Goal: Task Accomplishment & Management: Manage account settings

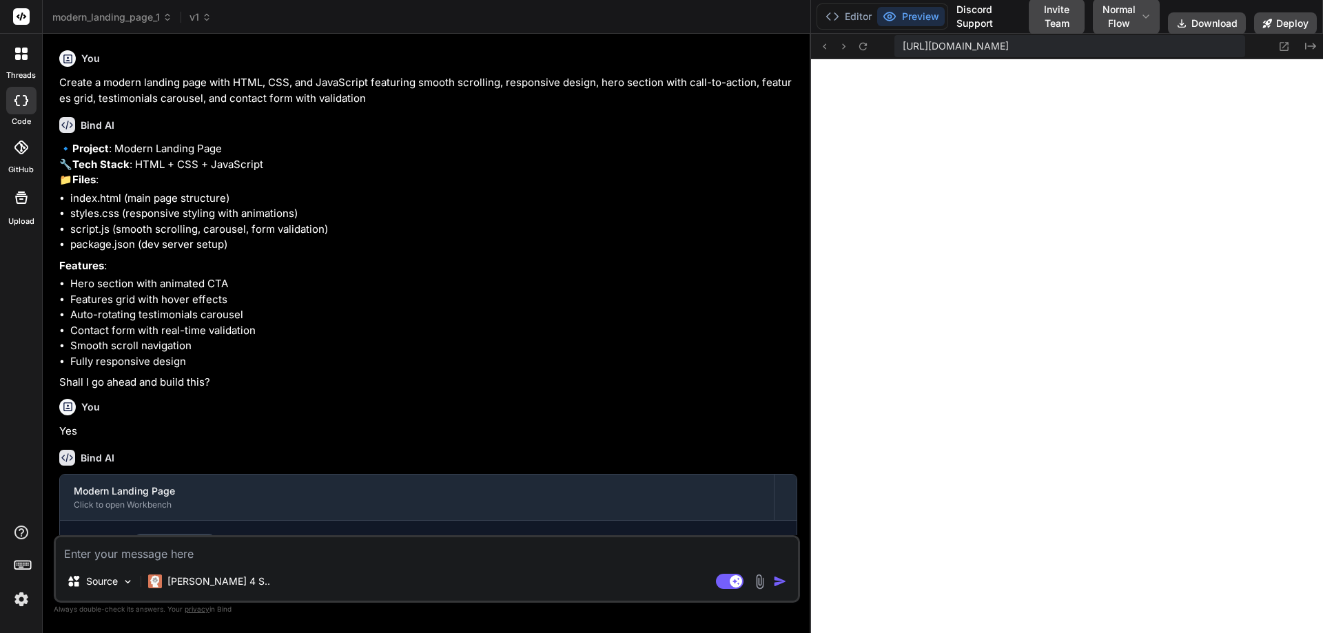
scroll to position [5693, 0]
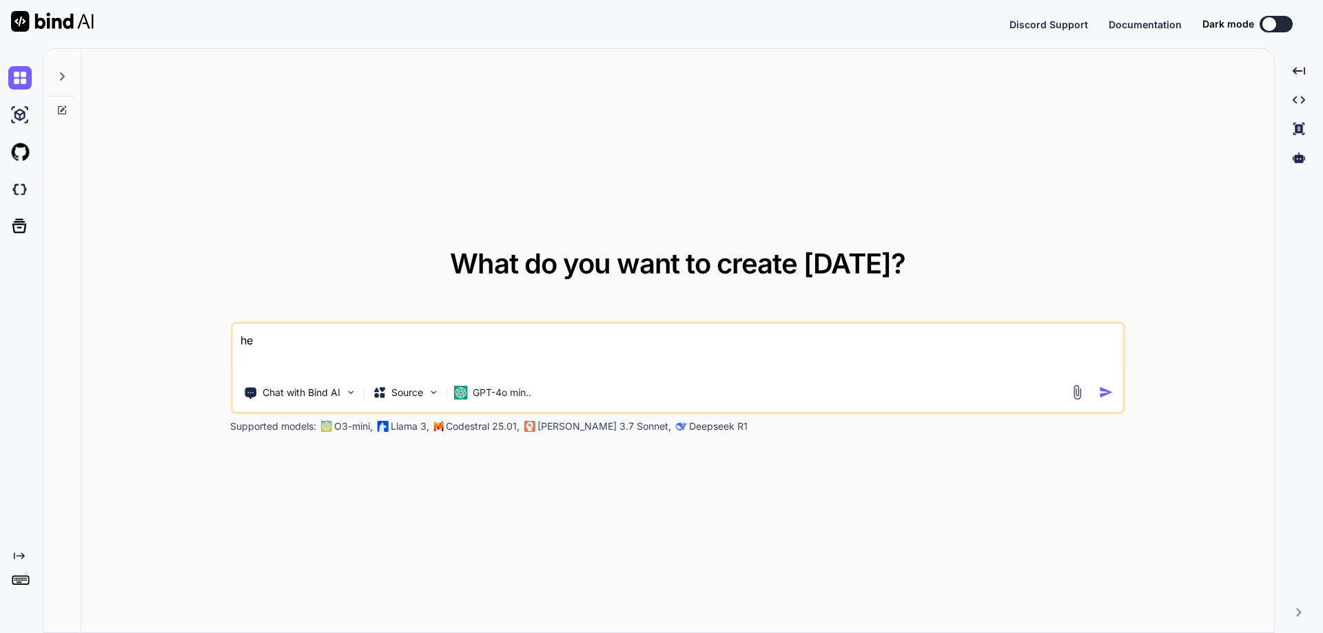
type textarea "x"
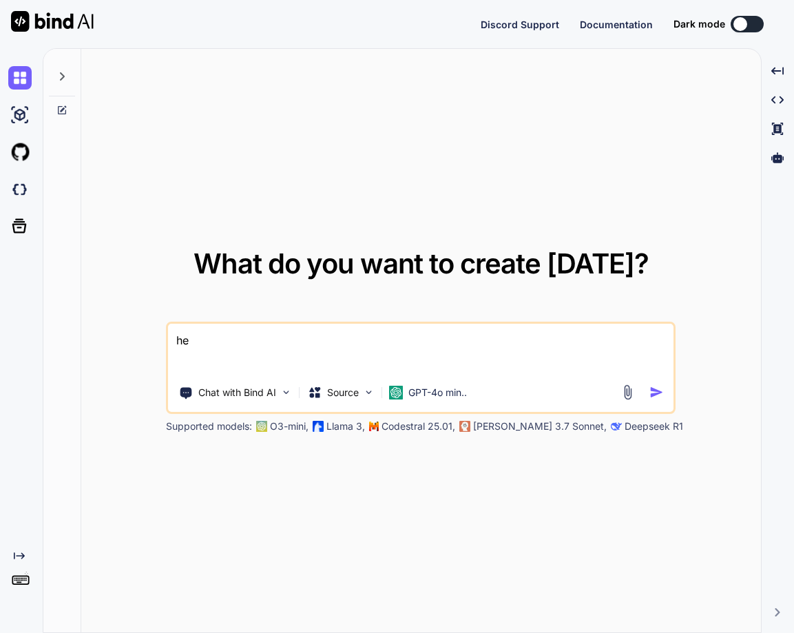
type textarea "x"
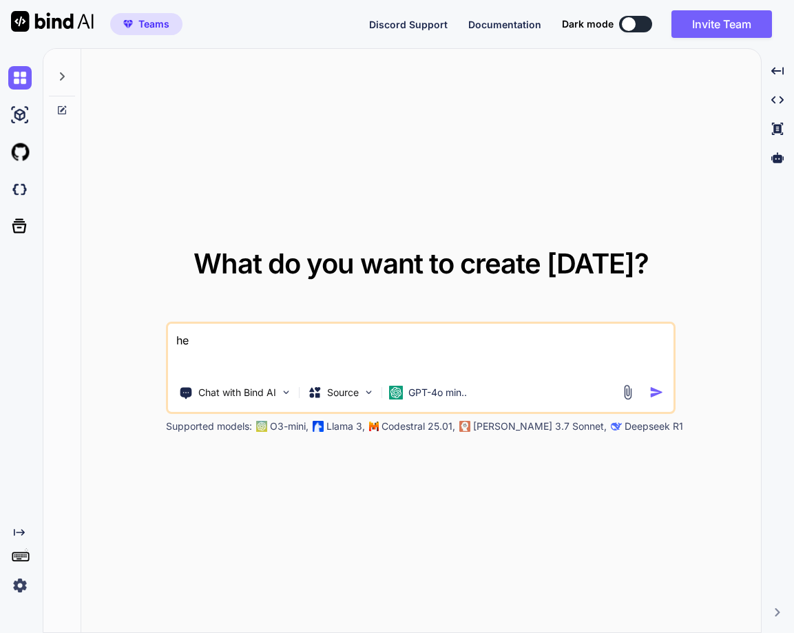
click at [25, 590] on img at bounding box center [19, 585] width 23 height 23
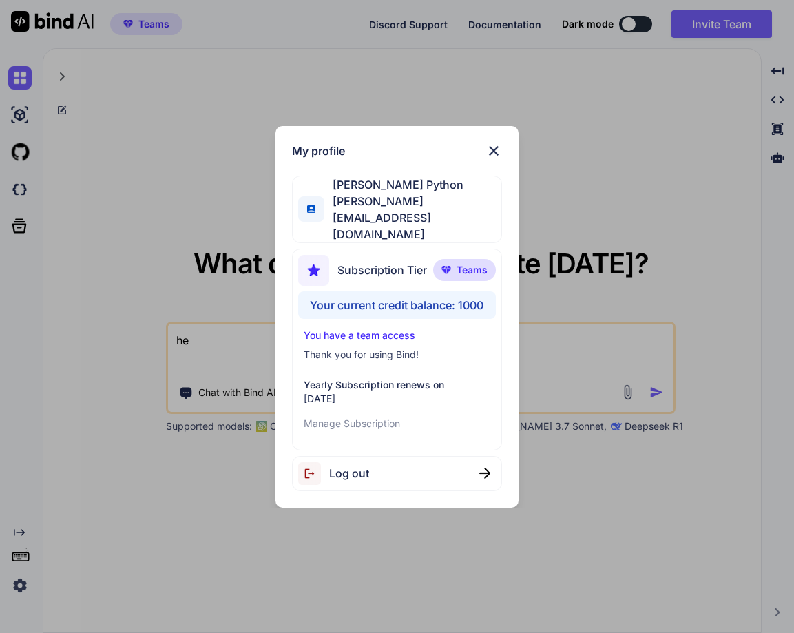
click at [112, 570] on div "My profile Hardik Python hardik@witarist.com Subscription Tier Teams Your curre…" at bounding box center [397, 316] width 794 height 633
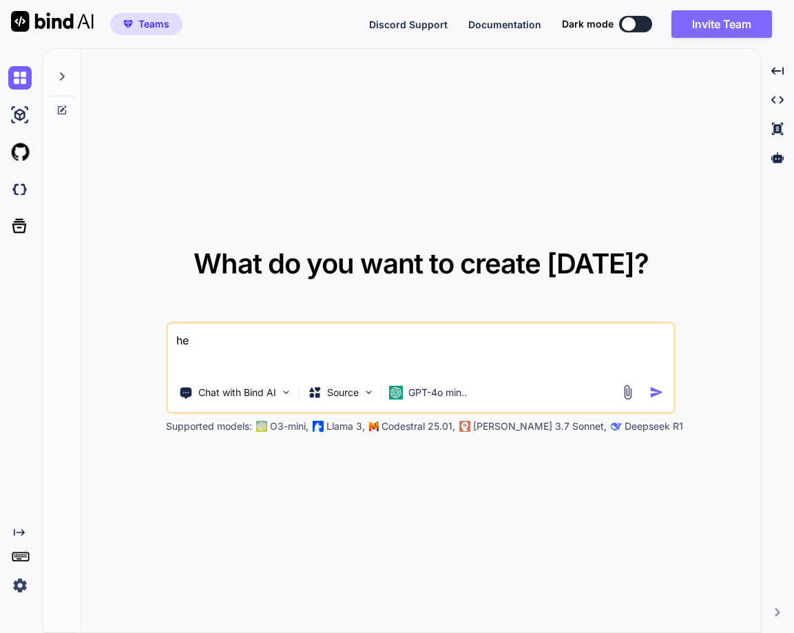
click at [727, 25] on button "Invite Team" at bounding box center [722, 24] width 101 height 28
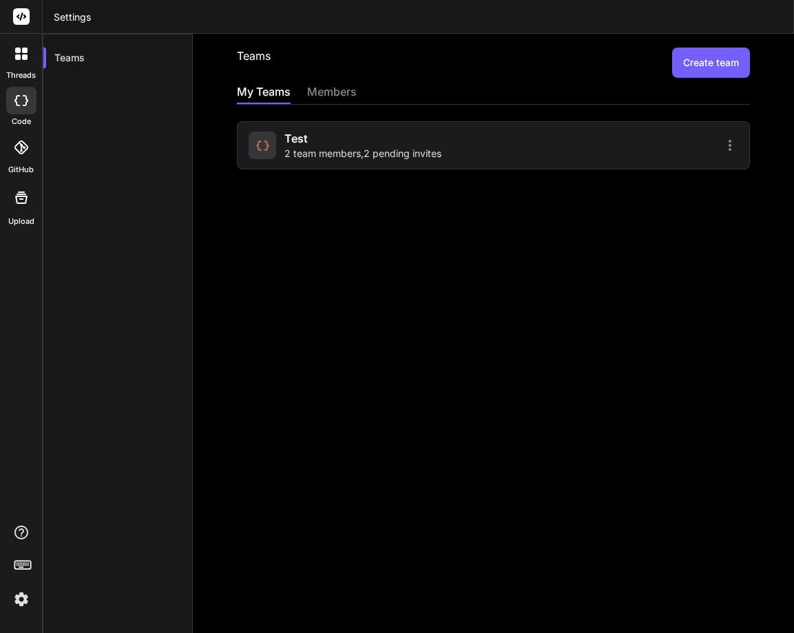
click at [490, 156] on div "test 2 team members , 2 pending invites" at bounding box center [493, 145] width 513 height 48
click at [354, 145] on div "test 2 team members , 2 pending invites" at bounding box center [362, 145] width 157 height 30
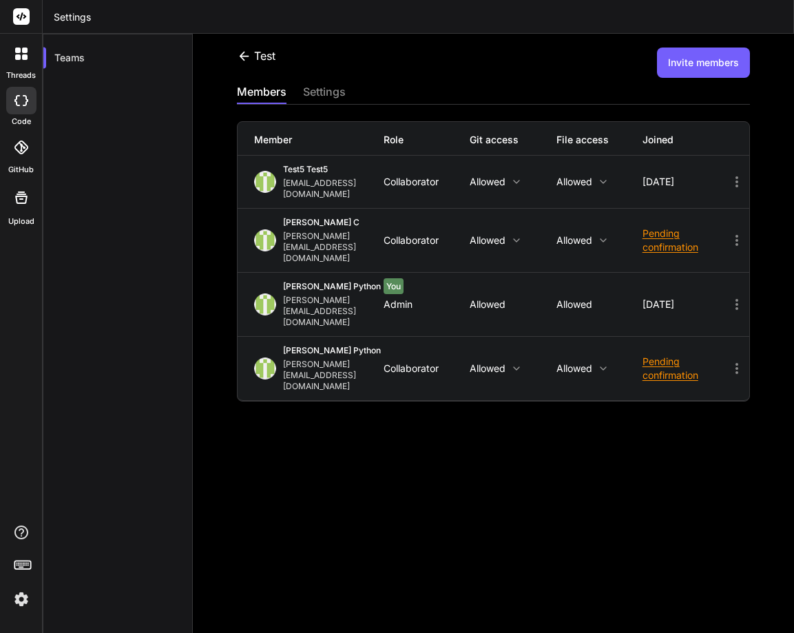
click at [333, 466] on div "test Invite members members settings Member Role Git access File access Joined …" at bounding box center [493, 333] width 601 height 599
click at [21, 603] on img at bounding box center [21, 599] width 23 height 23
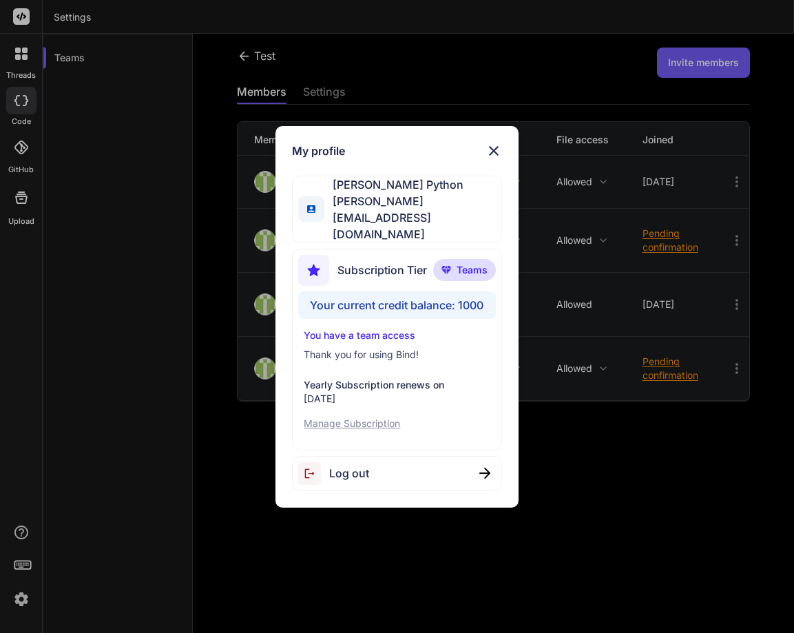
click at [140, 459] on div "My profile Hardik Python hardik@witarist.com Subscription Tier Teams Your curre…" at bounding box center [397, 316] width 794 height 633
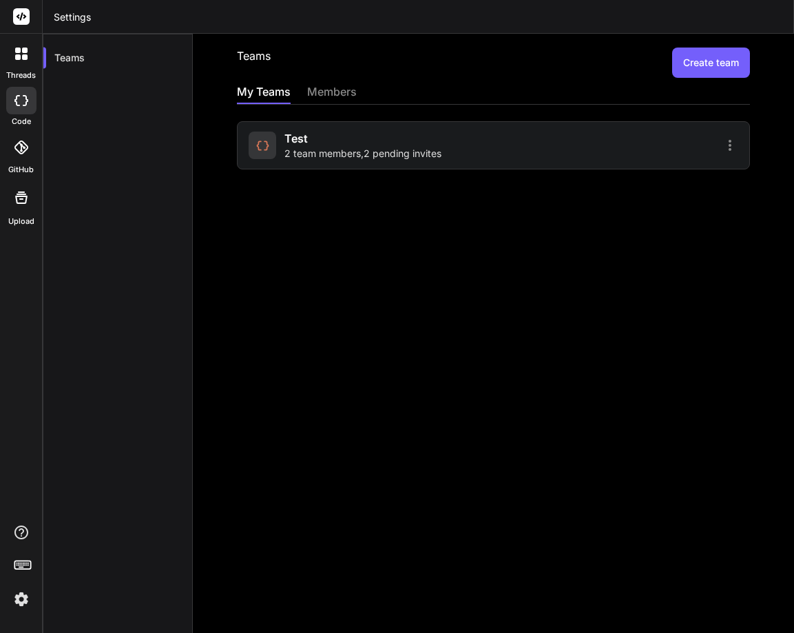
click at [256, 488] on div "Teams Create team My Teams members test 2 team members , 2 pending invites" at bounding box center [493, 333] width 601 height 599
click at [397, 426] on div "Teams Create team My Teams members test 2 team members , 2 pending invites" at bounding box center [493, 333] width 601 height 599
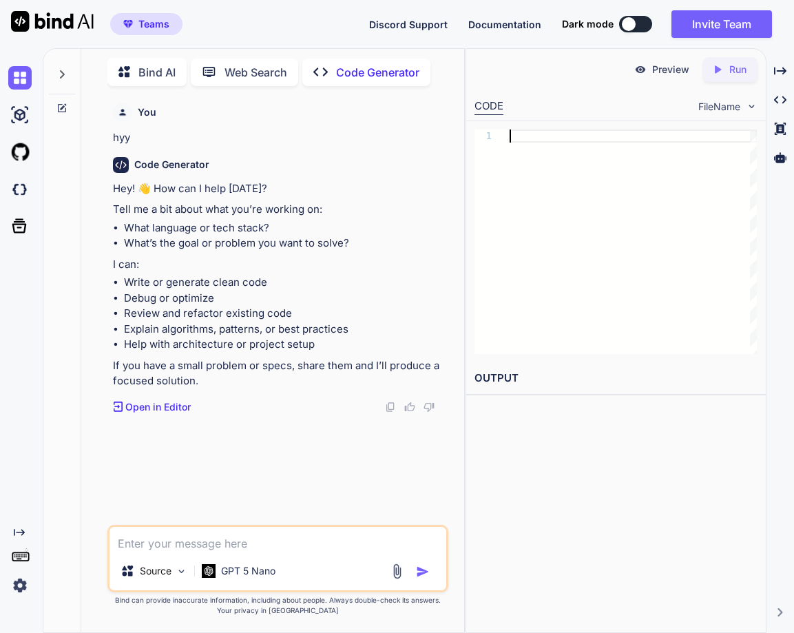
click at [543, 262] on div at bounding box center [633, 241] width 247 height 225
click at [382, 278] on li "Write or generate clean code" at bounding box center [285, 283] width 322 height 16
click at [80, 447] on div at bounding box center [62, 339] width 38 height 585
type textarea "x"
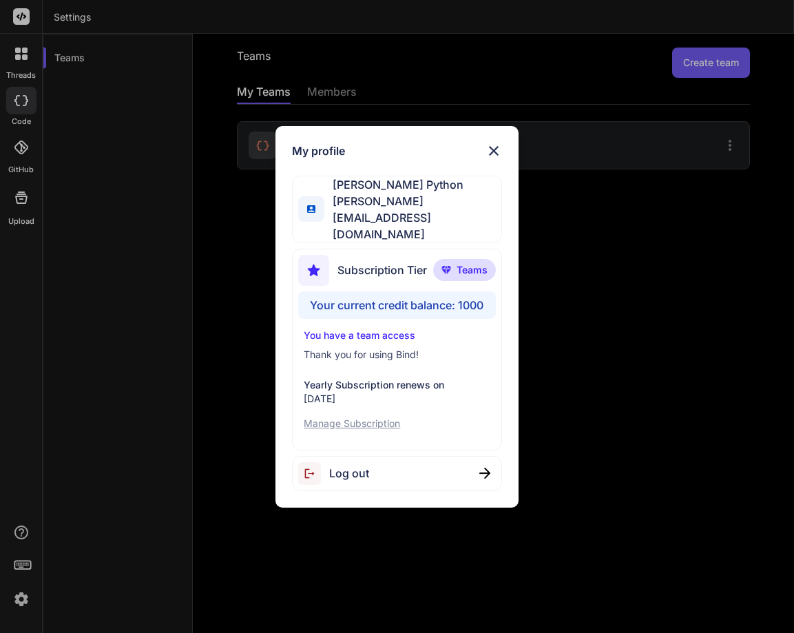
click at [360, 466] on span "Log out" at bounding box center [349, 473] width 40 height 17
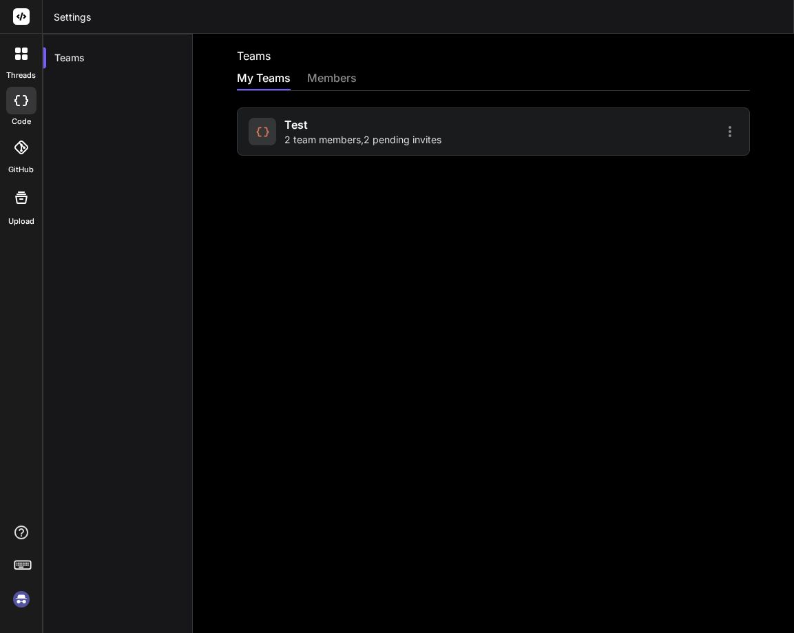
click at [360, 466] on div "Teams My Teams members test 2 team members , 2 pending invites" at bounding box center [493, 333] width 601 height 599
